Goal: Find specific page/section: Find specific page/section

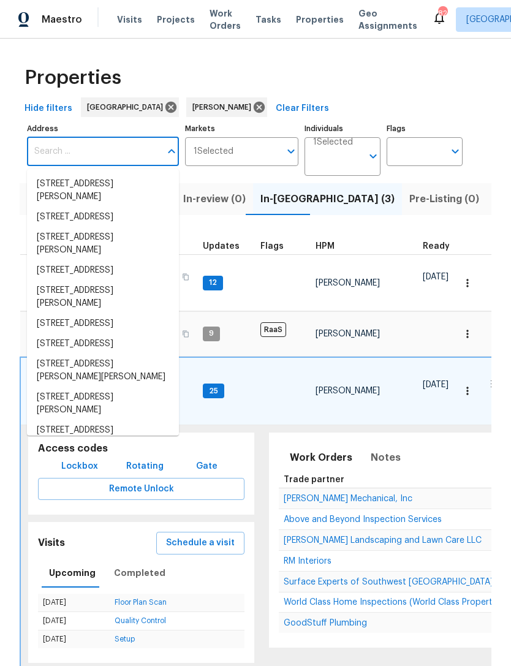
scroll to position [20, 0]
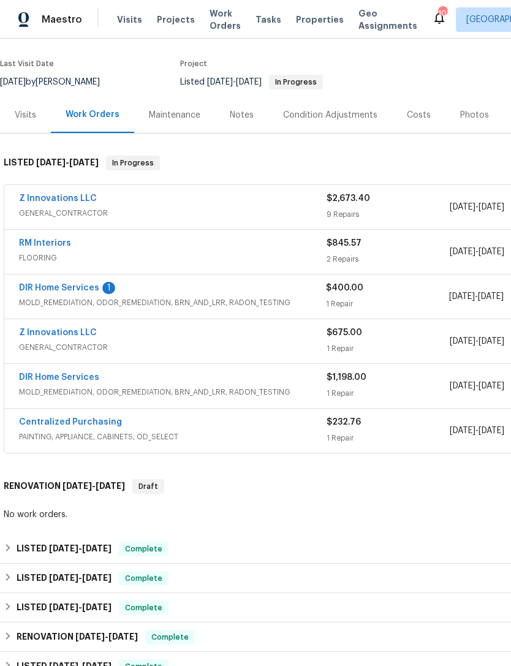
scroll to position [88, 0]
click at [60, 290] on link "DIR Home Services" at bounding box center [59, 288] width 80 height 9
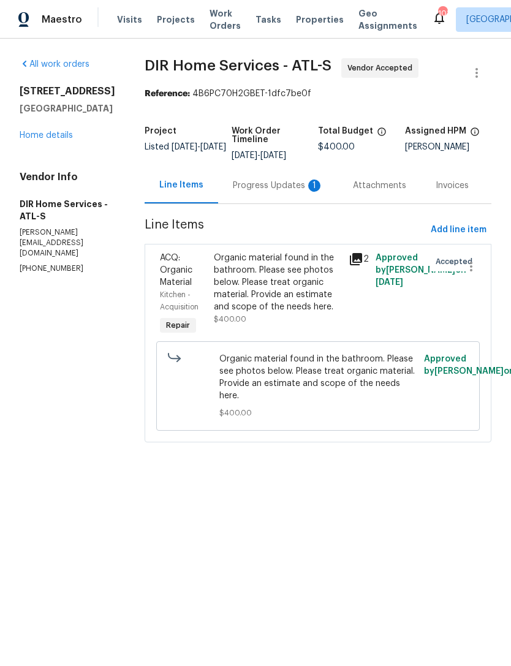
click at [273, 192] on div "Progress Updates 1" at bounding box center [278, 185] width 91 height 12
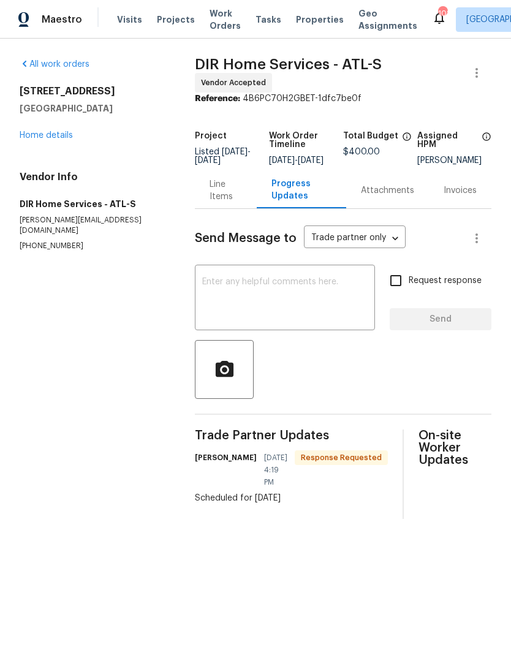
click at [53, 132] on link "Home details" at bounding box center [46, 135] width 53 height 9
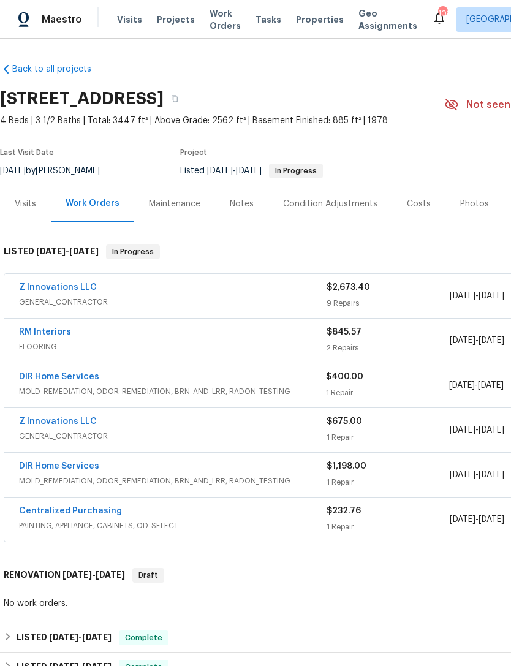
click at [39, 330] on link "RM Interiors" at bounding box center [45, 332] width 52 height 9
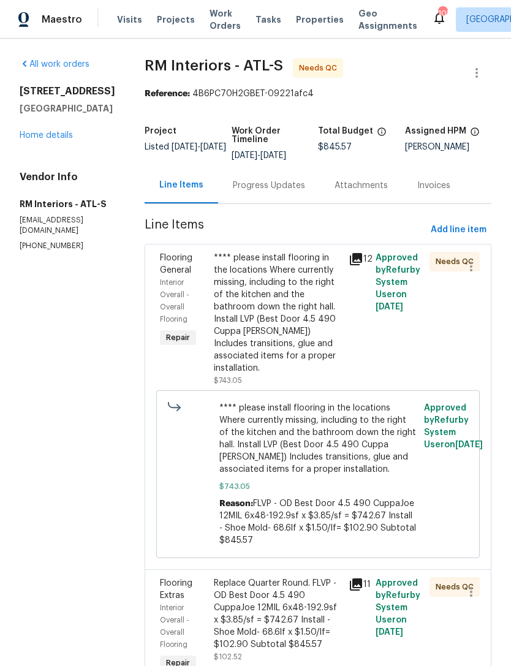
click at [252, 184] on div "Progress Updates" at bounding box center [269, 185] width 72 height 12
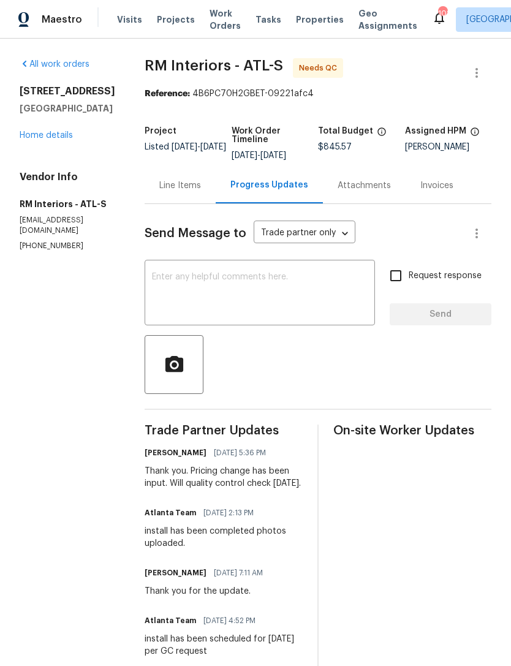
click at [39, 140] on link "Home details" at bounding box center [46, 135] width 53 height 9
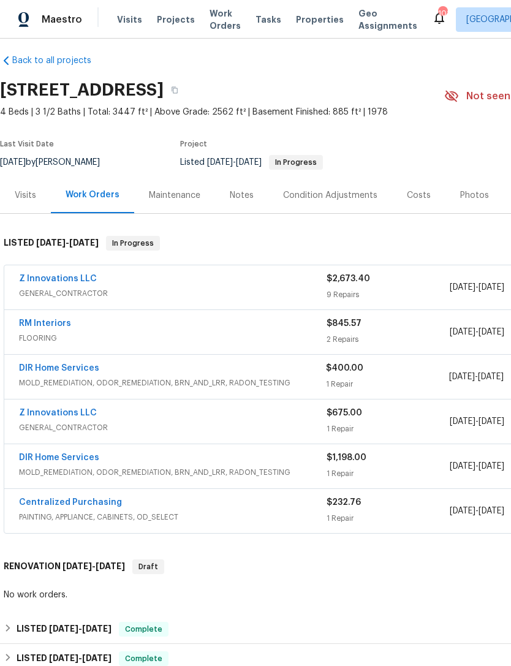
scroll to position [7, 0]
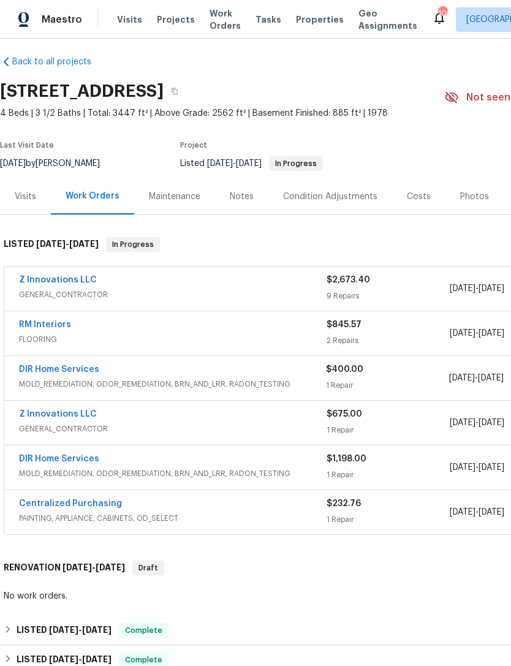
click at [45, 460] on link "DIR Home Services" at bounding box center [59, 458] width 80 height 9
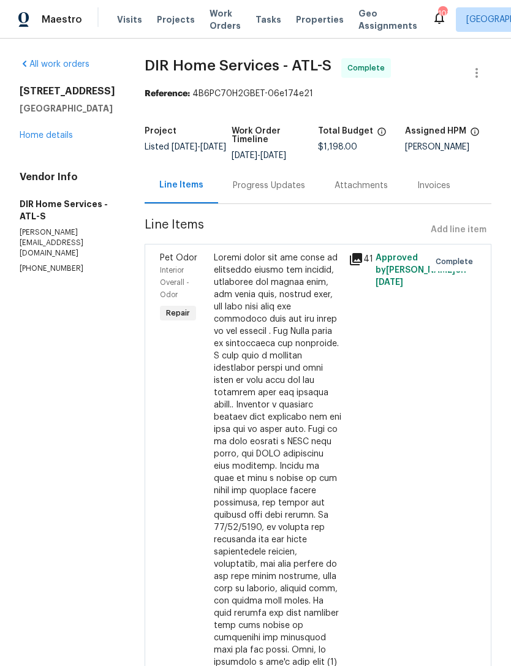
click at [42, 137] on link "Home details" at bounding box center [46, 135] width 53 height 9
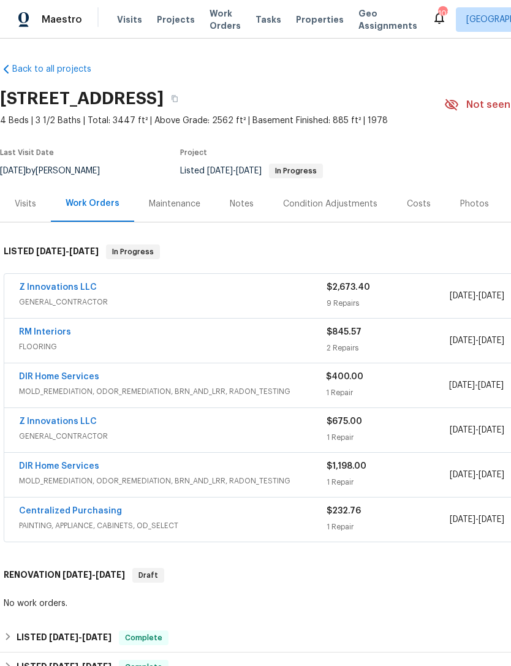
click at [47, 288] on link "Z Innovations LLC" at bounding box center [58, 287] width 78 height 9
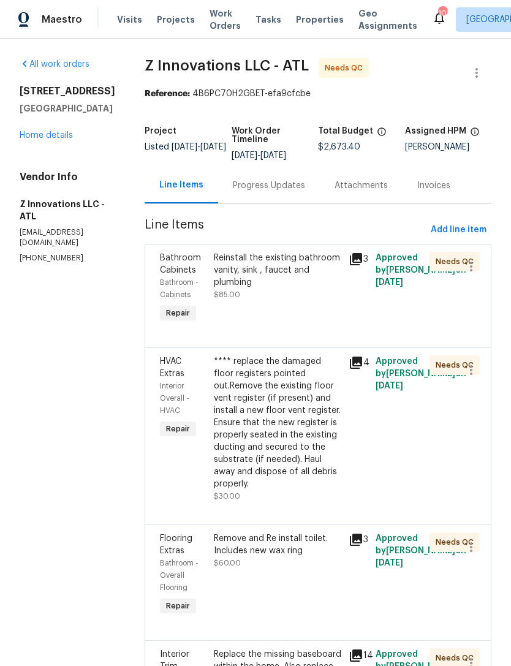
click at [36, 140] on link "Home details" at bounding box center [46, 135] width 53 height 9
